Goal: Task Accomplishment & Management: Manage account settings

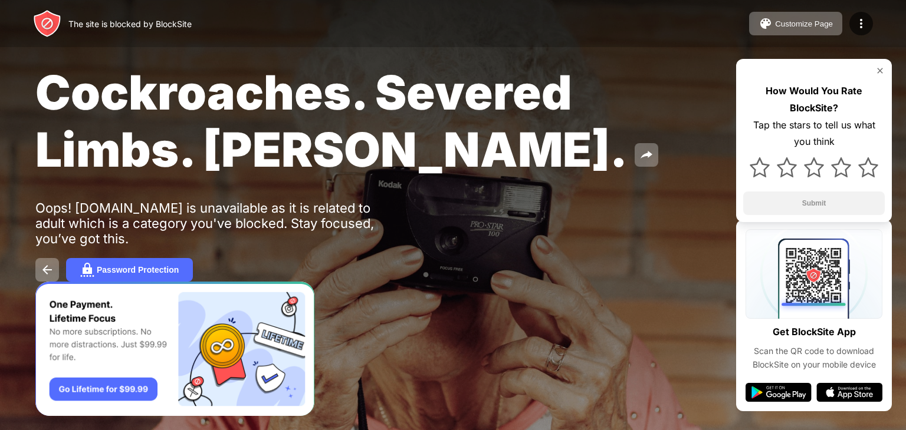
click at [880, 71] on img at bounding box center [879, 70] width 9 height 9
